Goal: Find specific page/section: Find specific page/section

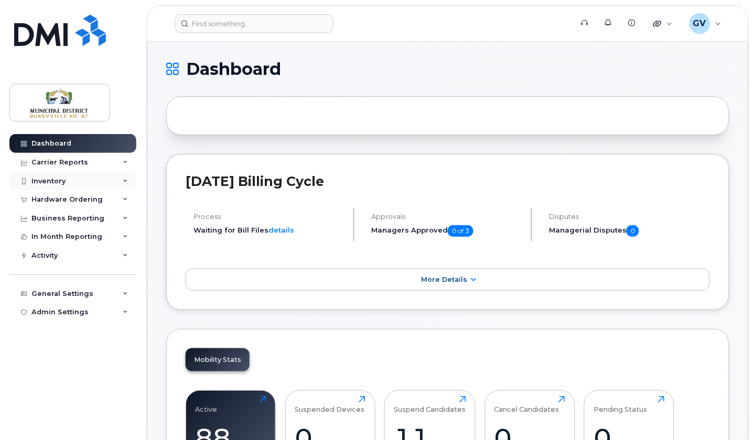
click at [56, 182] on div "Inventory" at bounding box center [48, 181] width 34 height 8
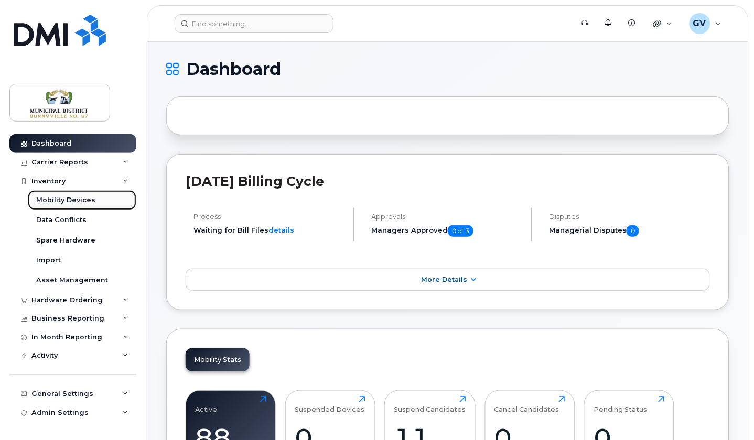
click at [83, 197] on div "Mobility Devices" at bounding box center [65, 200] width 59 height 9
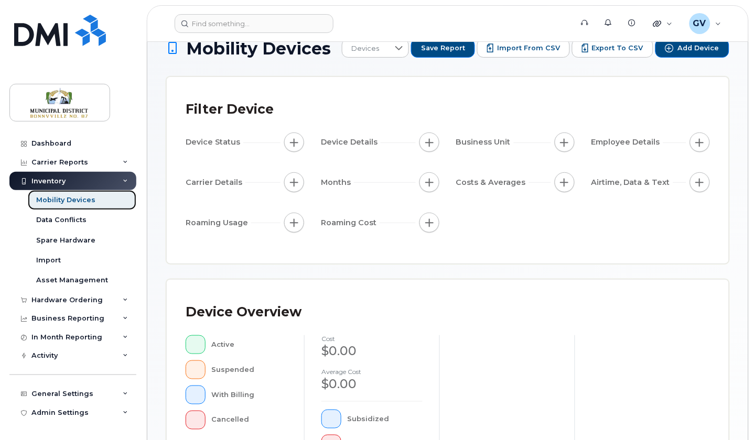
scroll to position [29, 0]
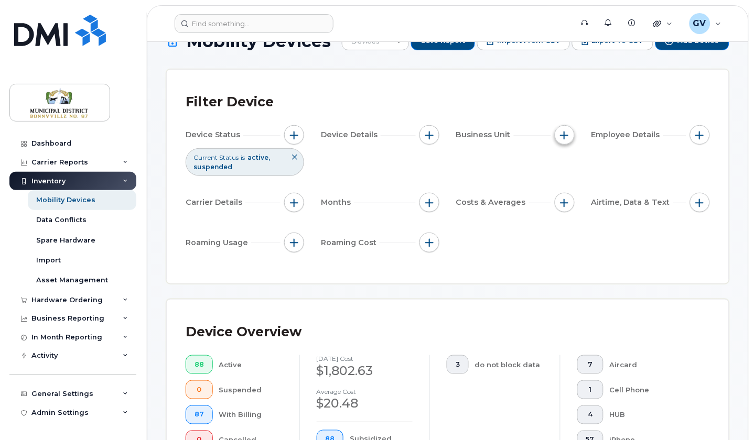
click at [567, 132] on span "button" at bounding box center [565, 135] width 8 height 8
click at [569, 165] on input "Manager" at bounding box center [568, 167] width 8 height 8
checkbox input "true"
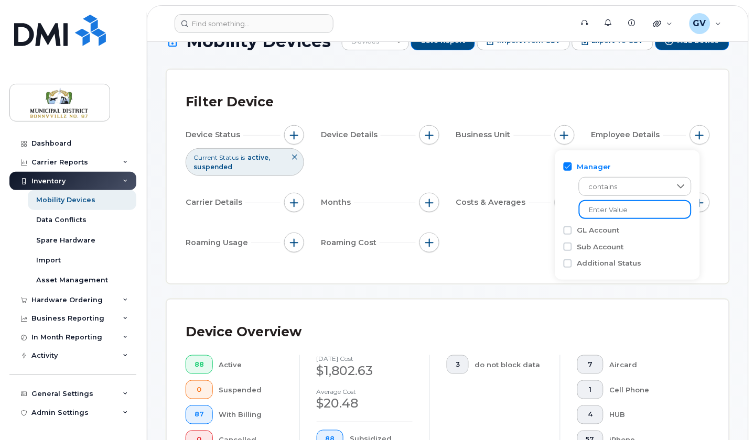
click at [647, 213] on input "text" at bounding box center [635, 209] width 113 height 19
type input "[PERSON_NAME]"
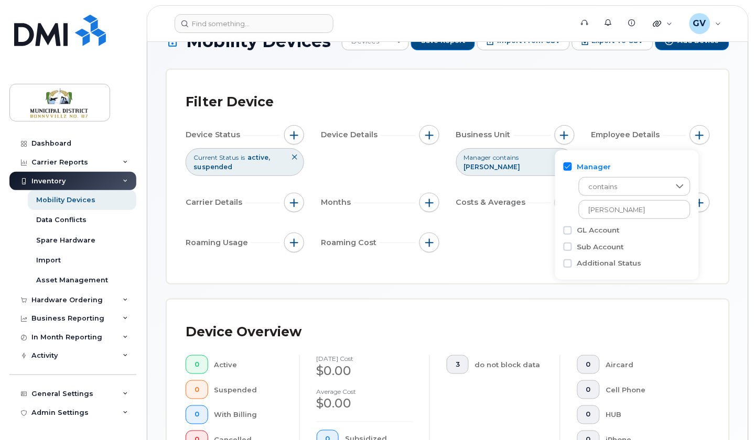
click at [693, 253] on div "Device Status Current Status is active suspended Device Details Business Unit M…" at bounding box center [448, 190] width 524 height 131
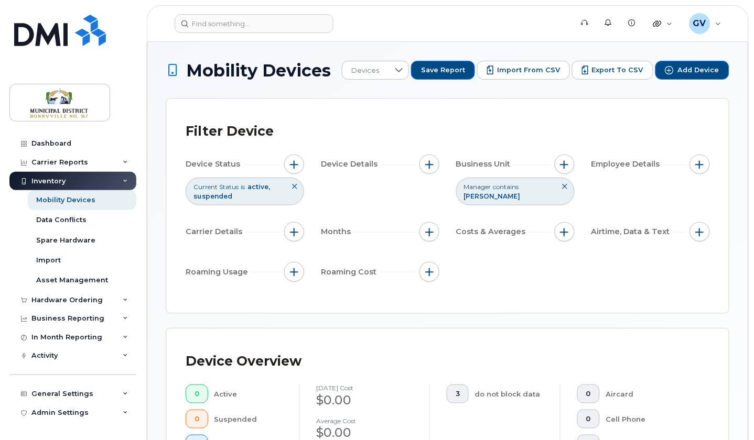
click at [567, 184] on icon at bounding box center [565, 187] width 6 height 6
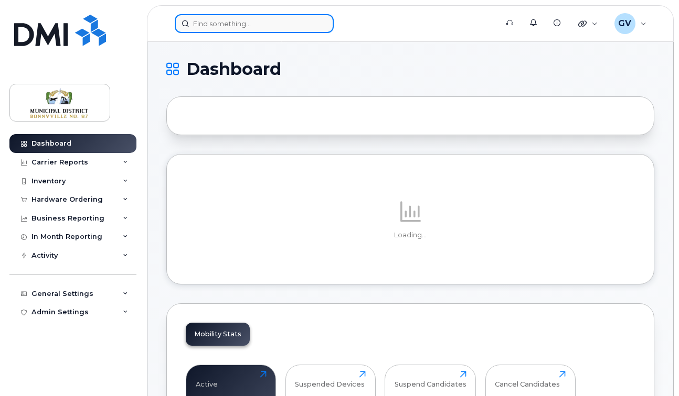
click at [253, 23] on input at bounding box center [254, 23] width 159 height 19
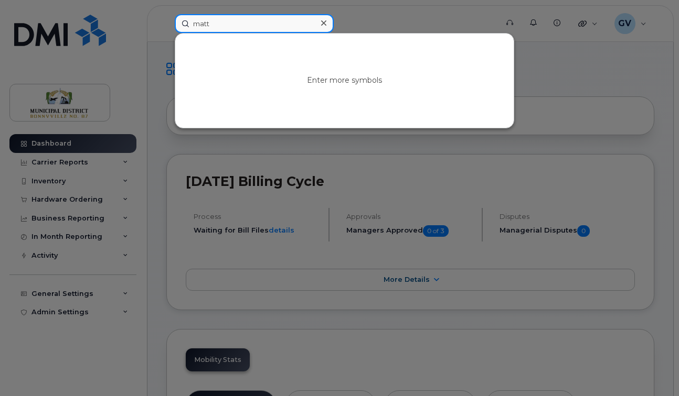
type input "matt"
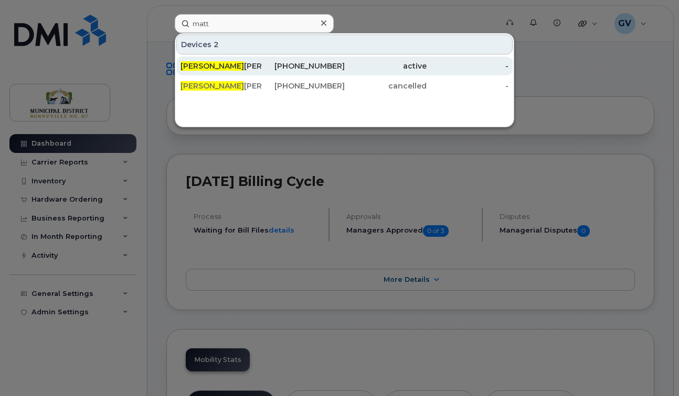
click at [204, 64] on div "[PERSON_NAME]" at bounding box center [221, 66] width 82 height 10
